Goal: Check status

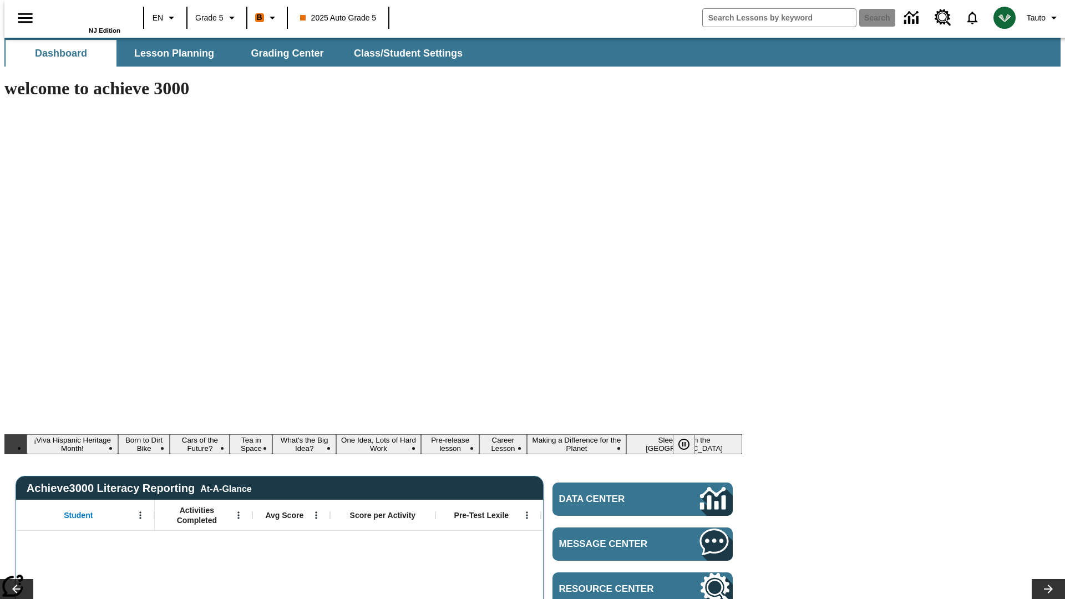
type input "-1"
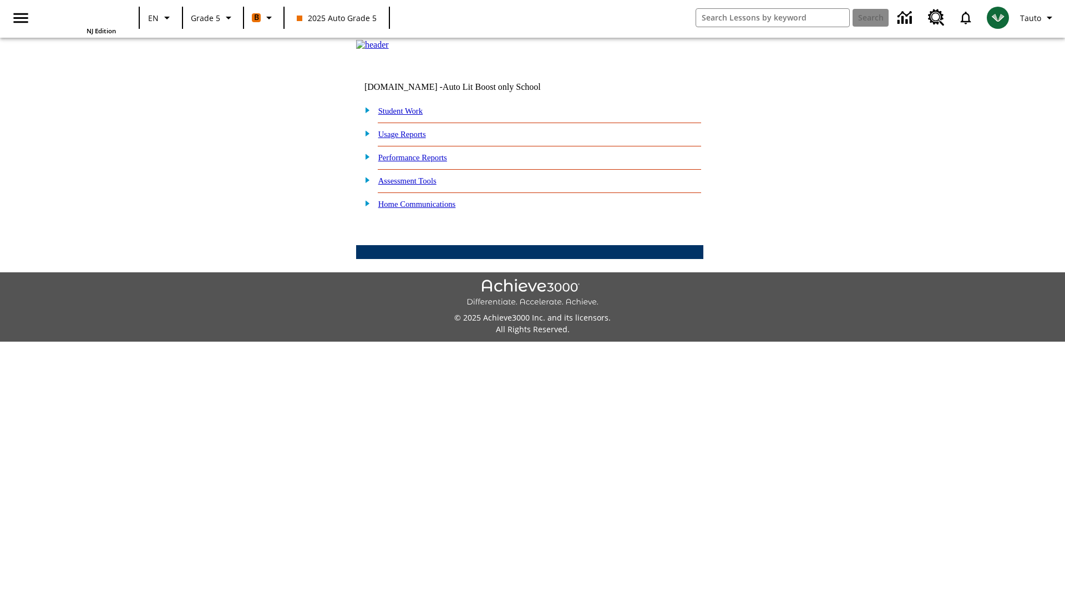
click at [408, 115] on link "Student Work" at bounding box center [400, 111] width 44 height 9
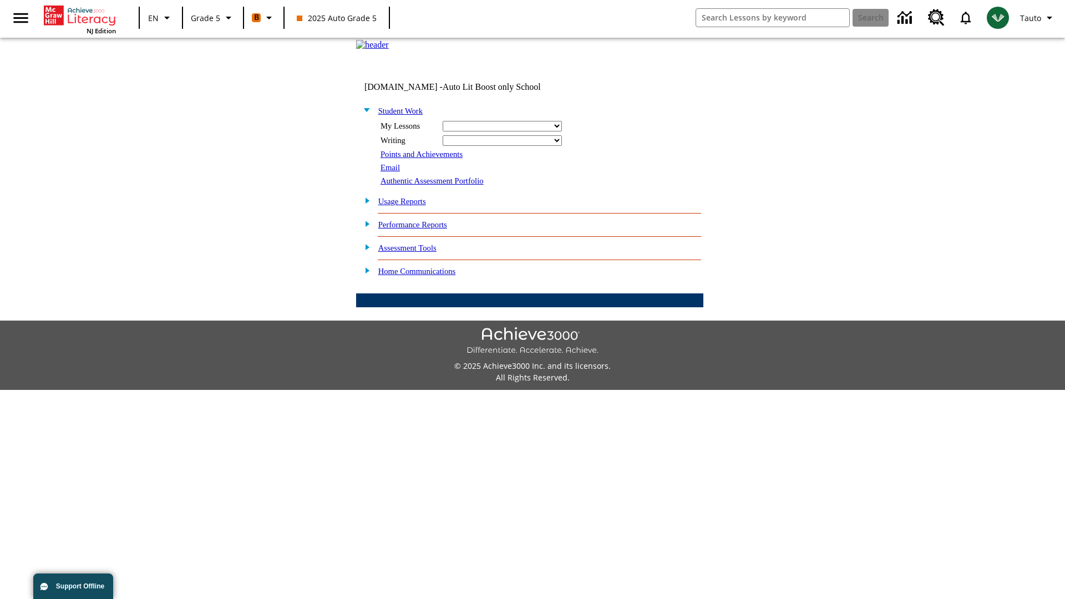
select select "/options/reports/?report_id=12&atype=22&section=2"
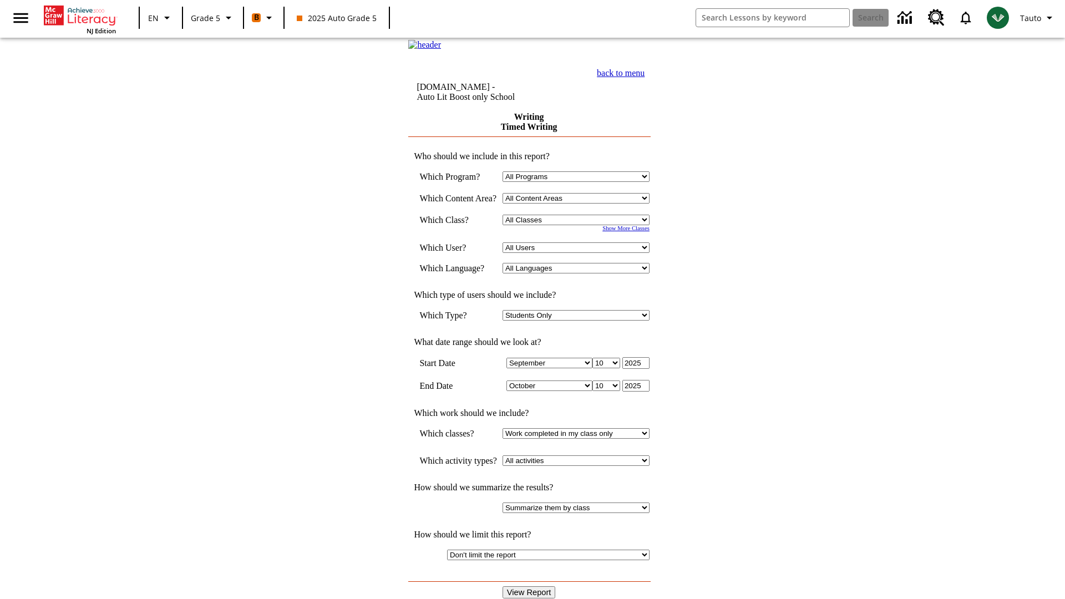
click at [580, 225] on select "Select a Class: All Classes 2025 Auto Grade 5 OL 2025 Auto Grade 6" at bounding box center [576, 220] width 147 height 11
select select "11133131"
